Goal: Navigation & Orientation: Find specific page/section

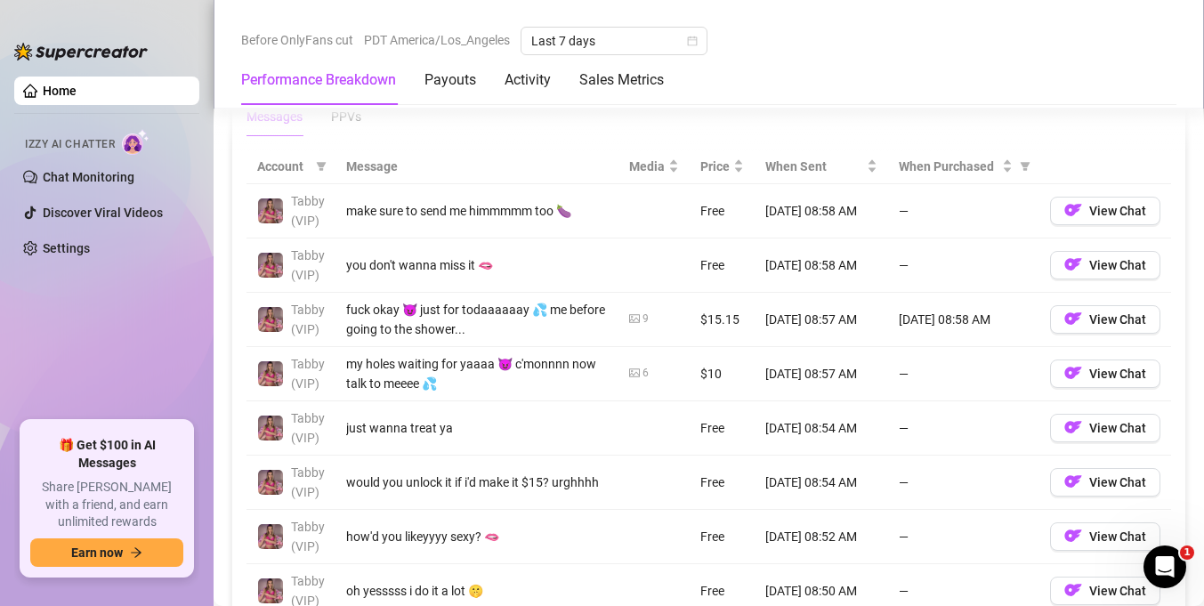
scroll to position [1696, 0]
click at [271, 318] on img at bounding box center [270, 320] width 25 height 25
